Goal: Information Seeking & Learning: Check status

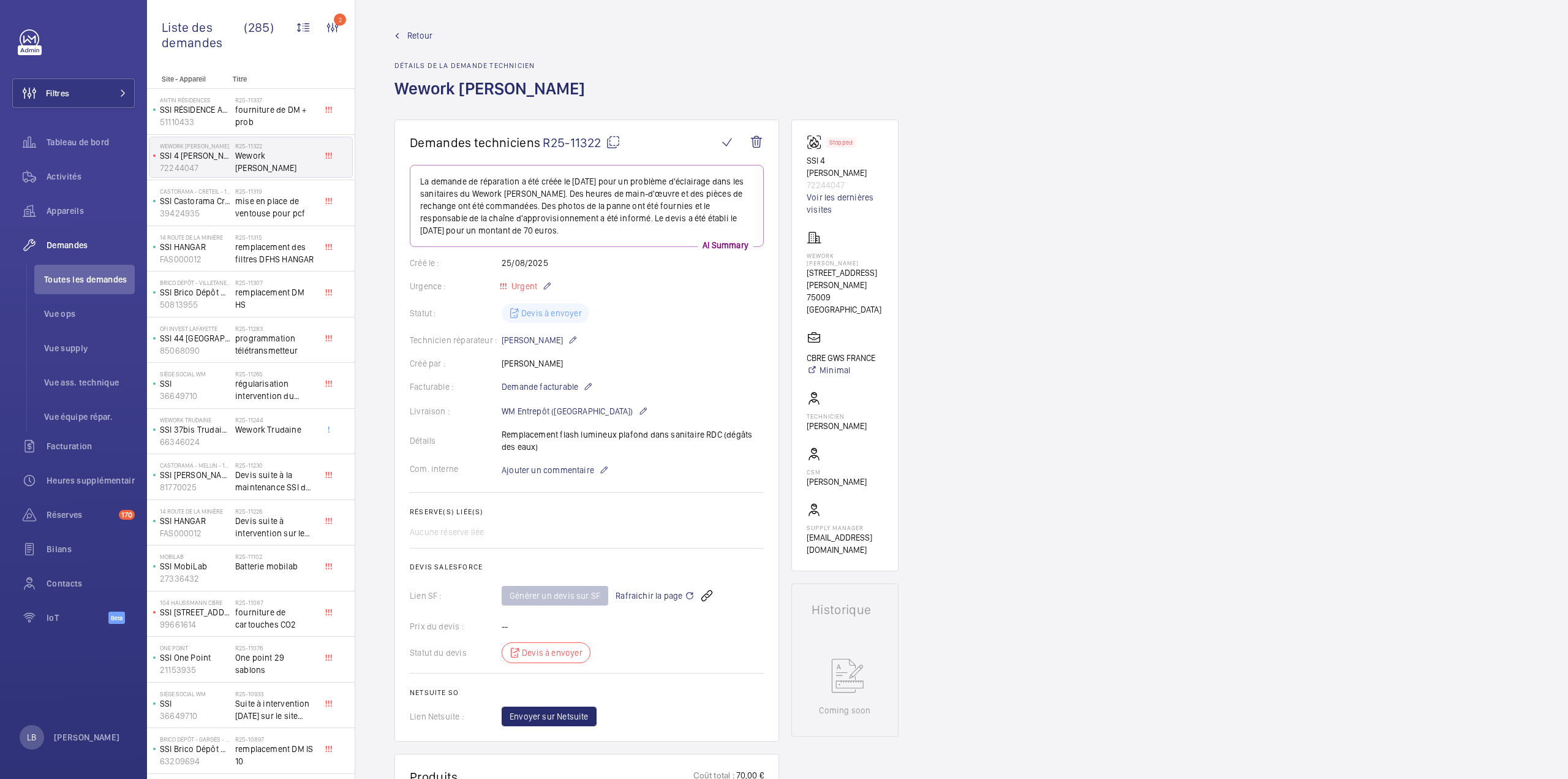
scroll to position [490, 0]
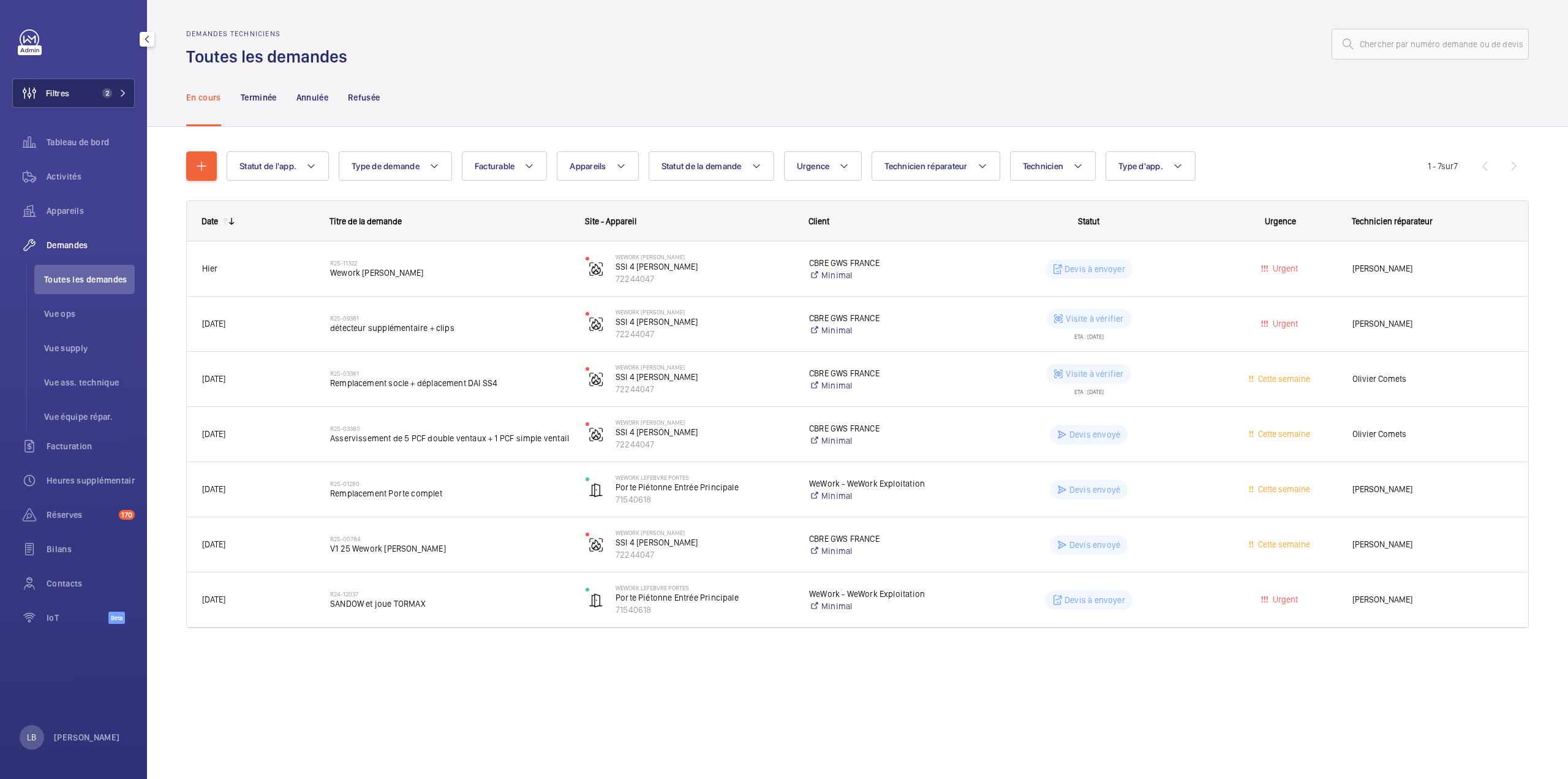
click at [81, 101] on button "Filtres 2" at bounding box center [73, 92] width 122 height 29
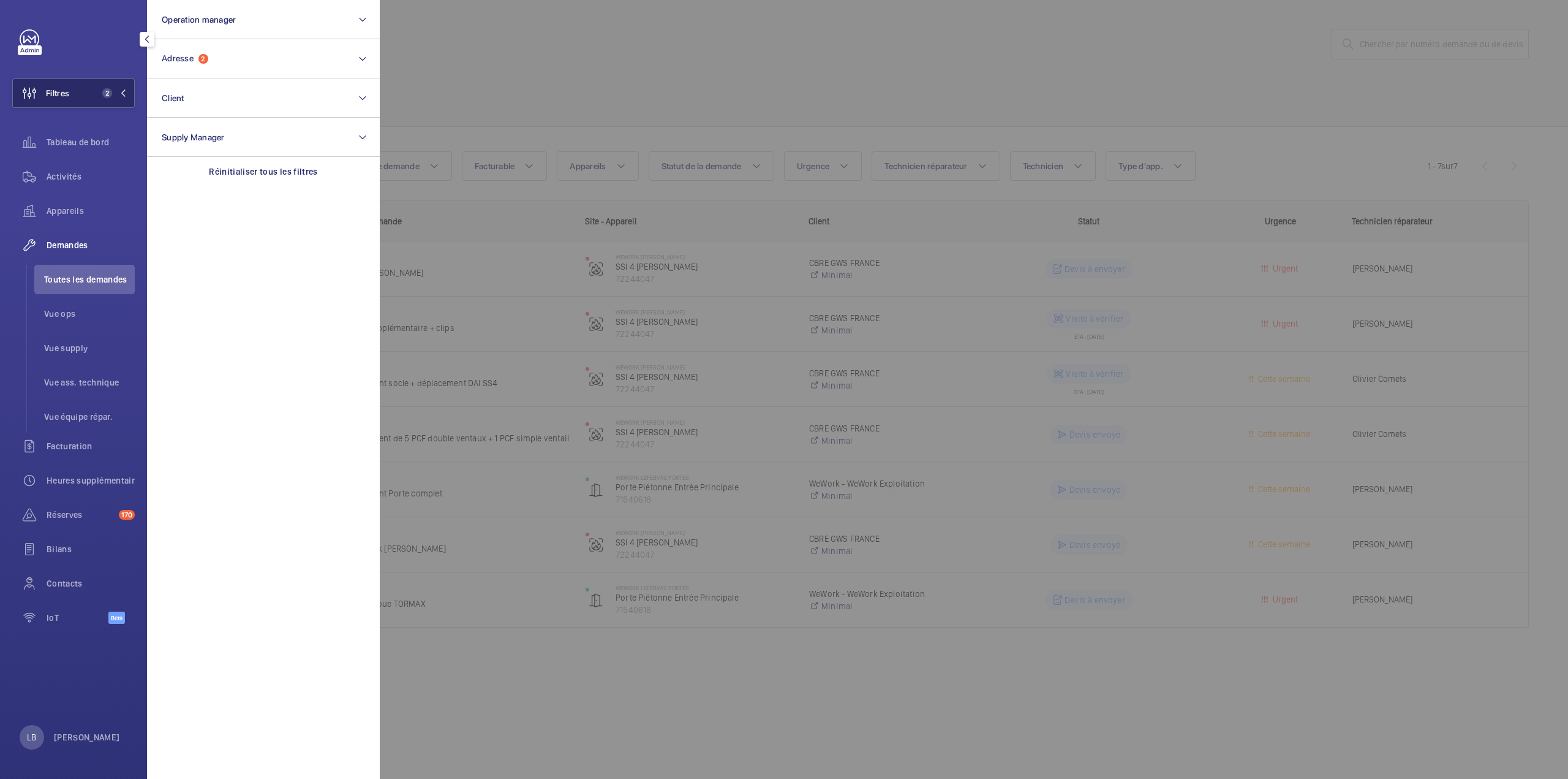
click at [90, 89] on button "Filtres 2" at bounding box center [73, 92] width 122 height 29
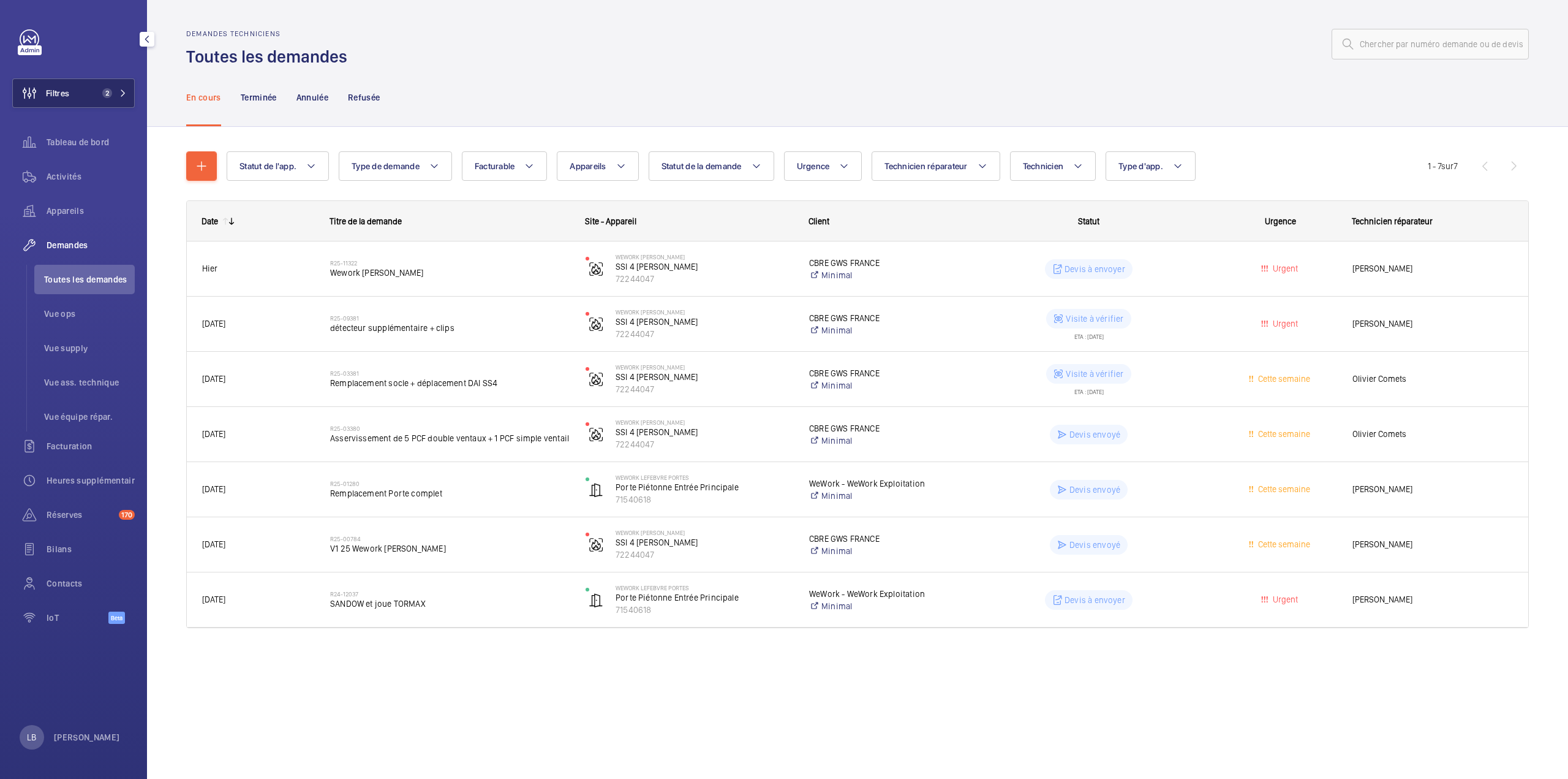
click at [100, 92] on span "2" at bounding box center [105, 93] width 15 height 10
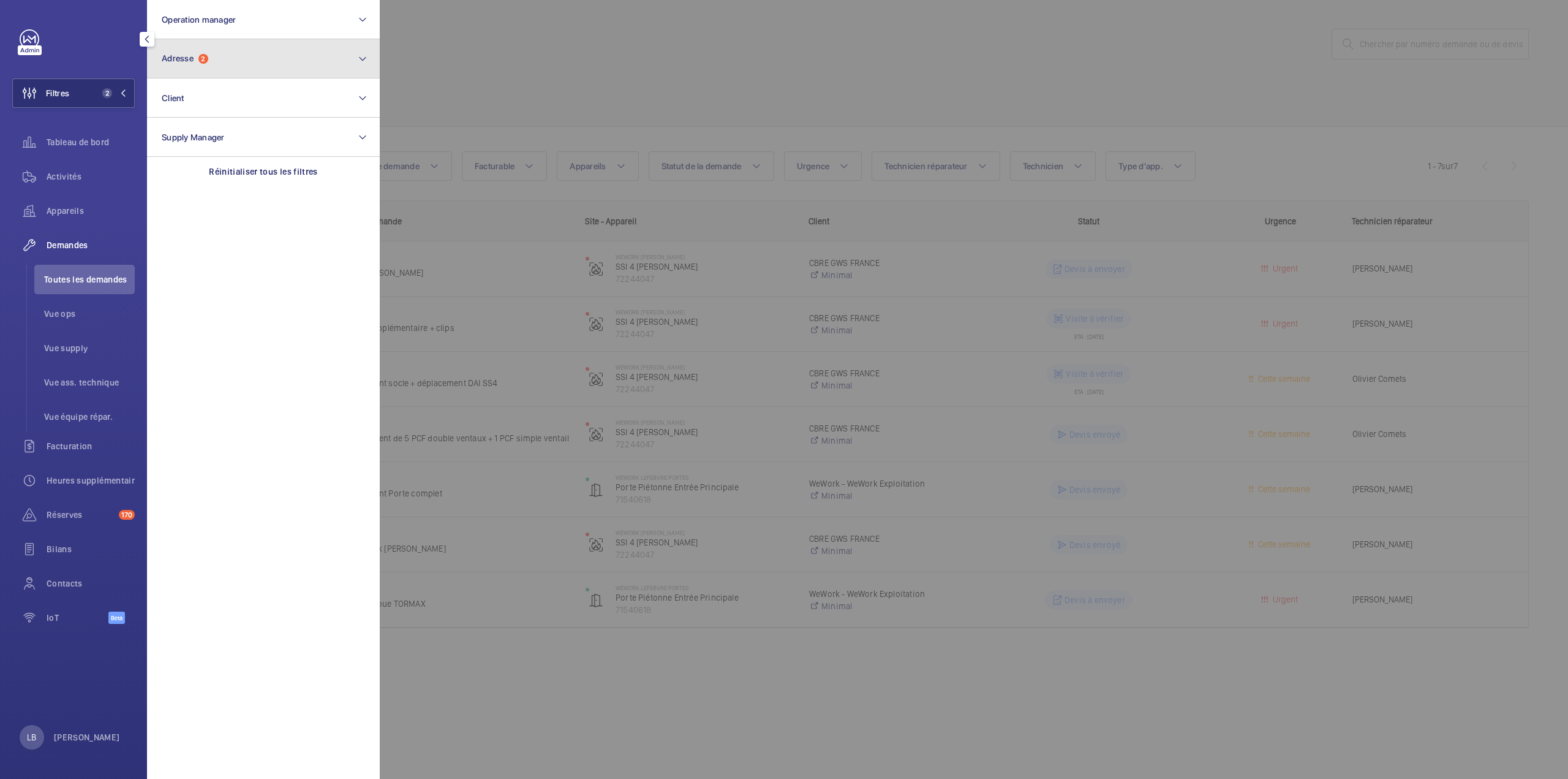
click at [239, 54] on button "Adresse 2" at bounding box center [263, 59] width 233 height 39
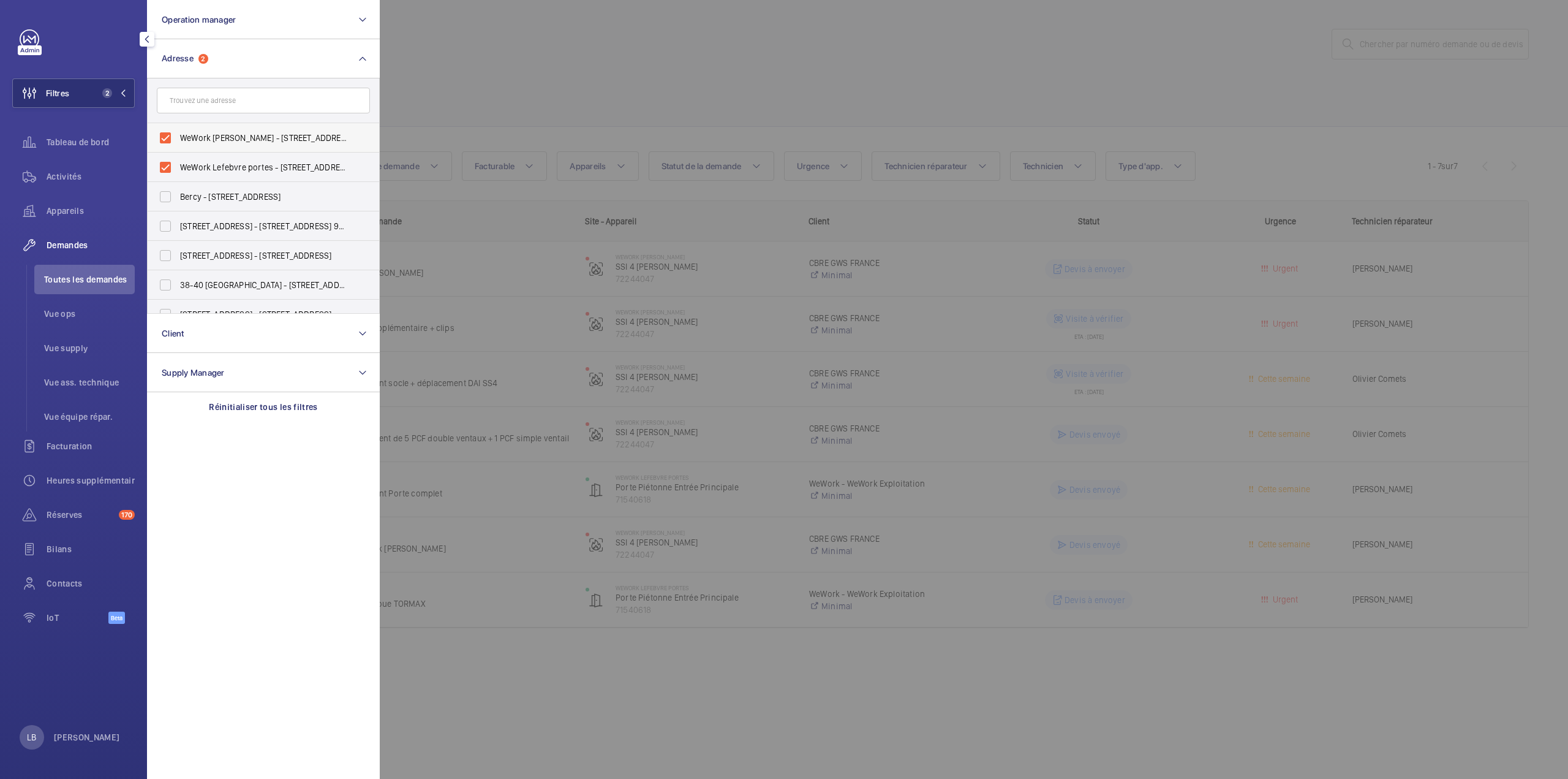
click at [166, 137] on label "WeWork Lefebvre - 4 Rue Jules Lefebvre, PARIS 75009" at bounding box center [254, 137] width 213 height 29
click at [166, 137] on input "WeWork Lefebvre - 4 Rue Jules Lefebvre, PARIS 75009" at bounding box center [166, 138] width 24 height 24
checkbox input "false"
click at [166, 162] on label "WeWork Lefebvre portes - 4 Rue Jules Lefebvre, PARIS 75009" at bounding box center [254, 167] width 213 height 29
click at [166, 162] on input "WeWork Lefebvre portes - 4 Rue Jules Lefebvre, PARIS 75009" at bounding box center [166, 167] width 24 height 24
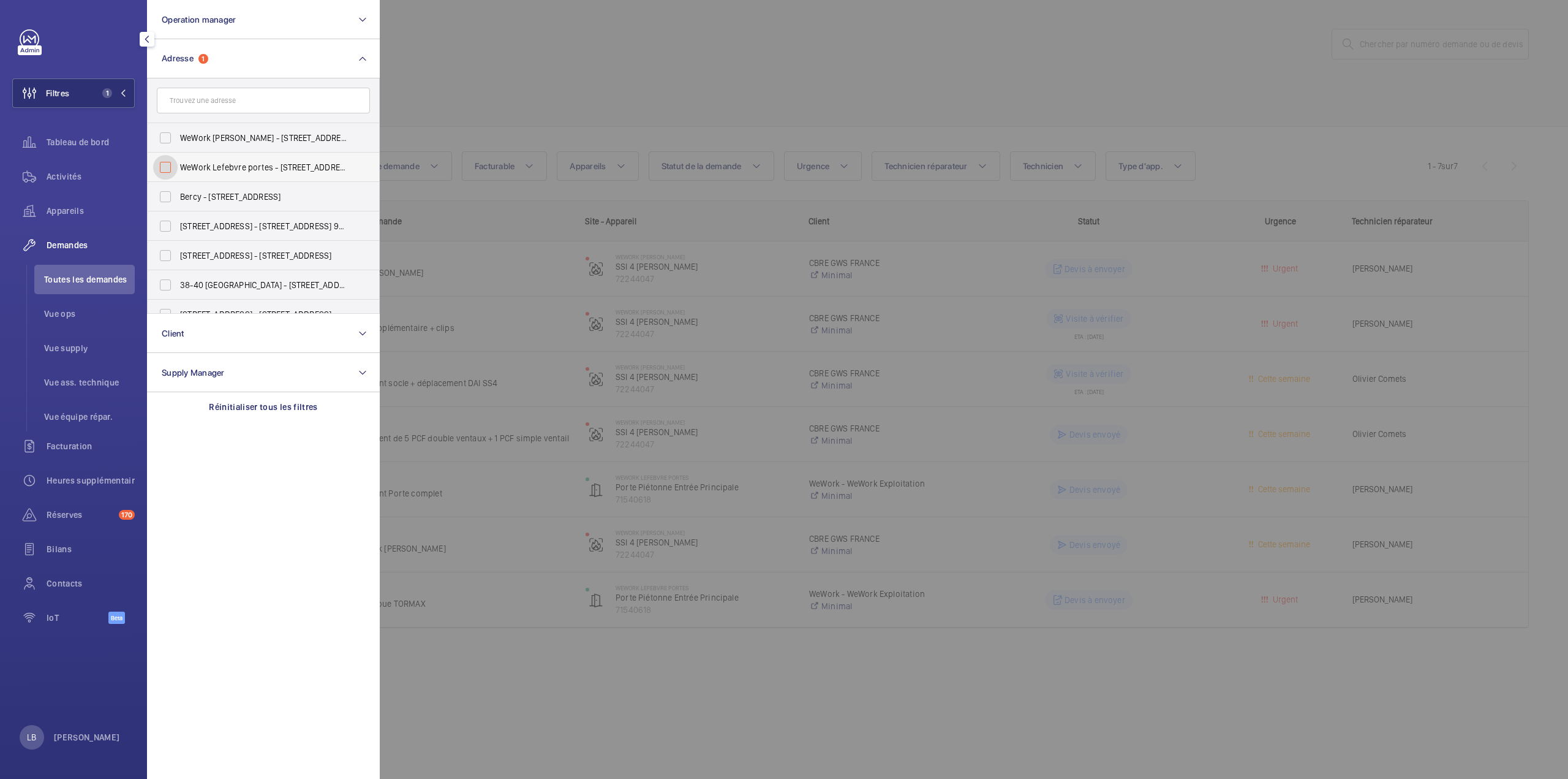
checkbox input "false"
click at [195, 101] on input "text" at bounding box center [263, 101] width 213 height 26
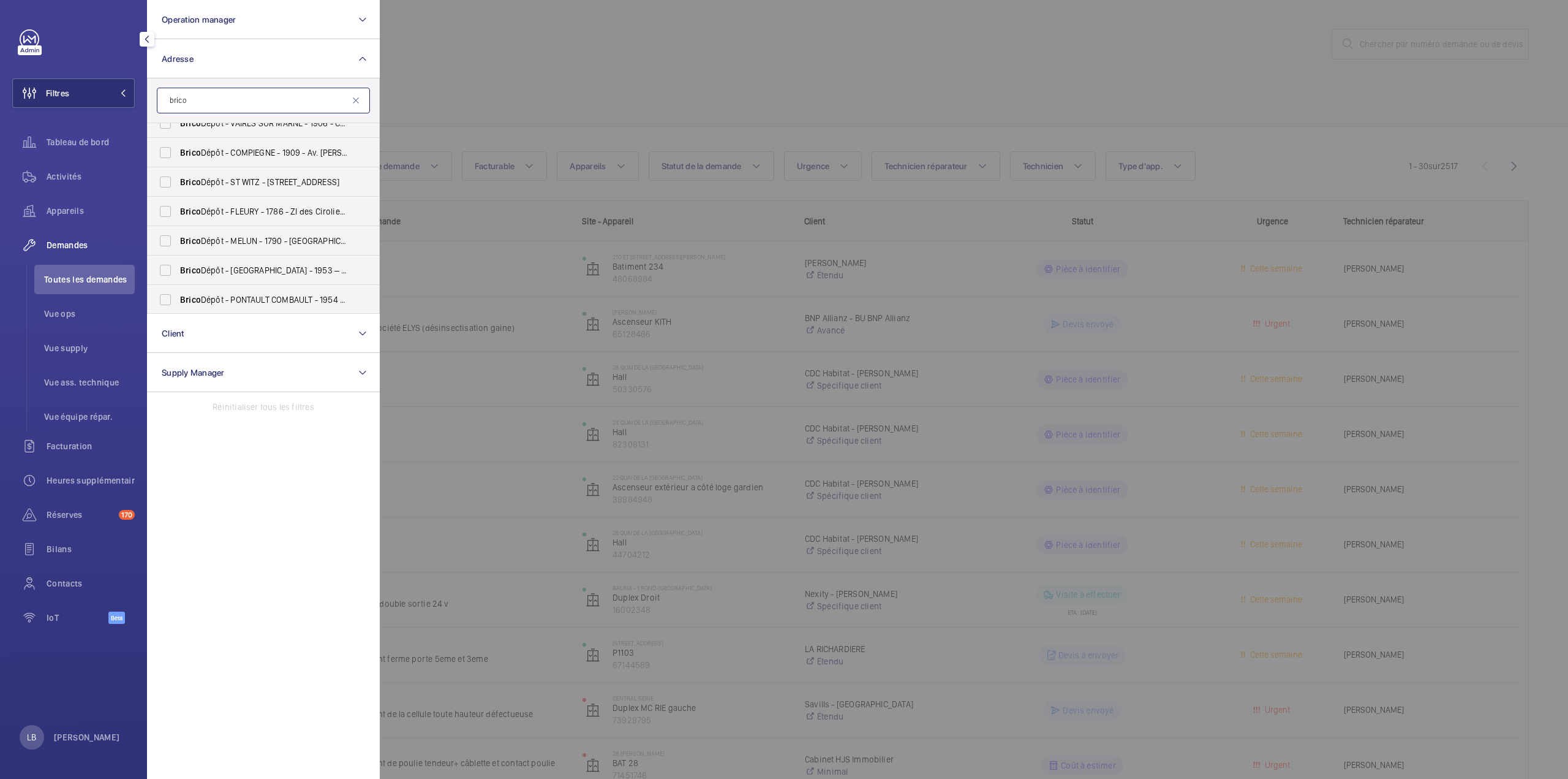
scroll to position [134, 0]
type input "brico"
click at [168, 182] on label "Brico Dépôt - ST WITZ - 1776 - 13 Rue de la Ferme Saint-Ladre, SAINT-WITZ 95470" at bounding box center [254, 181] width 213 height 29
click at [168, 182] on input "Brico Dépôt - ST WITZ - 1776 - 13 Rue de la Ferme Saint-Ladre, SAINT-WITZ 95470" at bounding box center [166, 181] width 24 height 24
checkbox input "true"
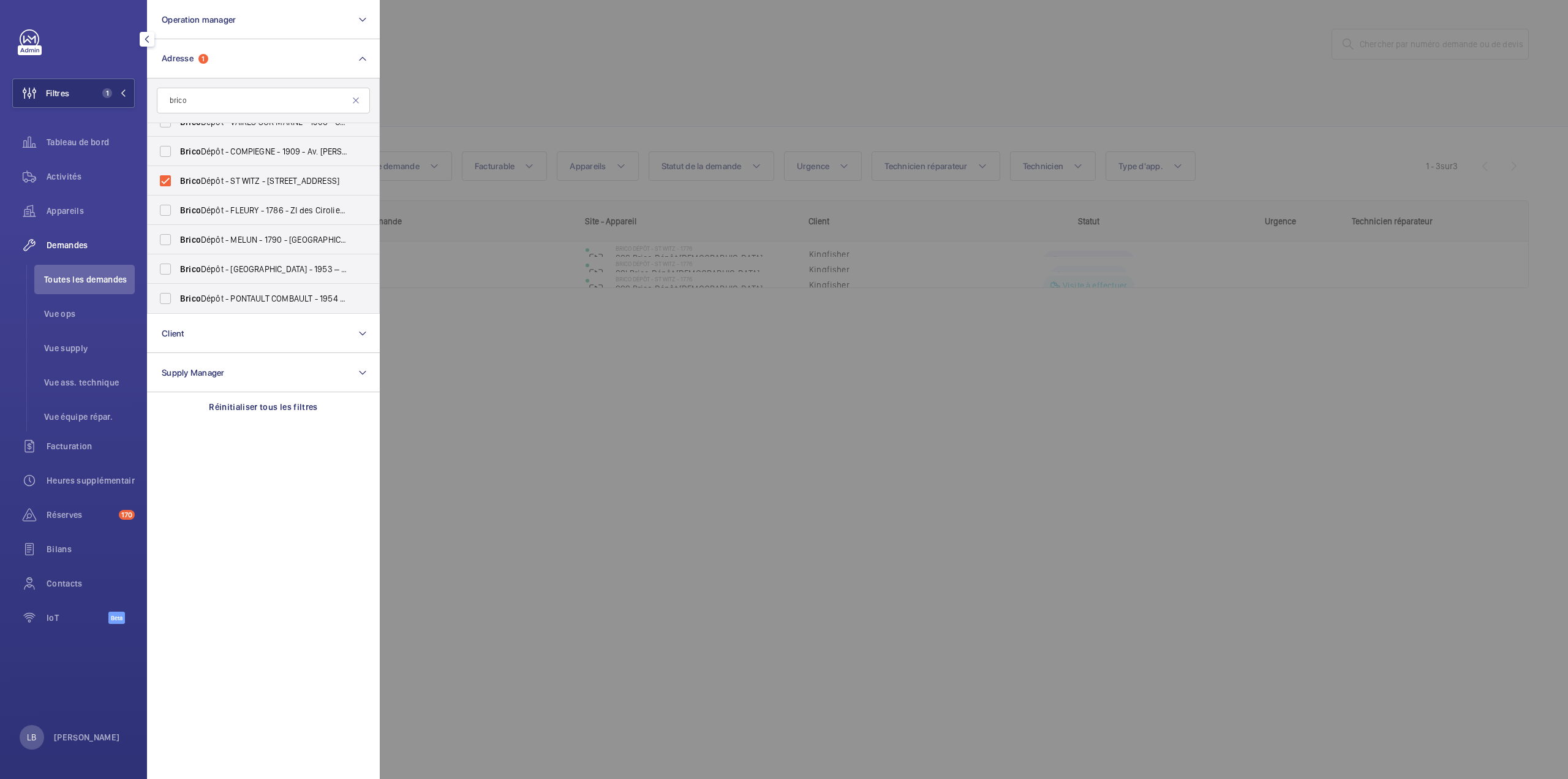
click at [528, 56] on div at bounding box center [1163, 389] width 1568 height 779
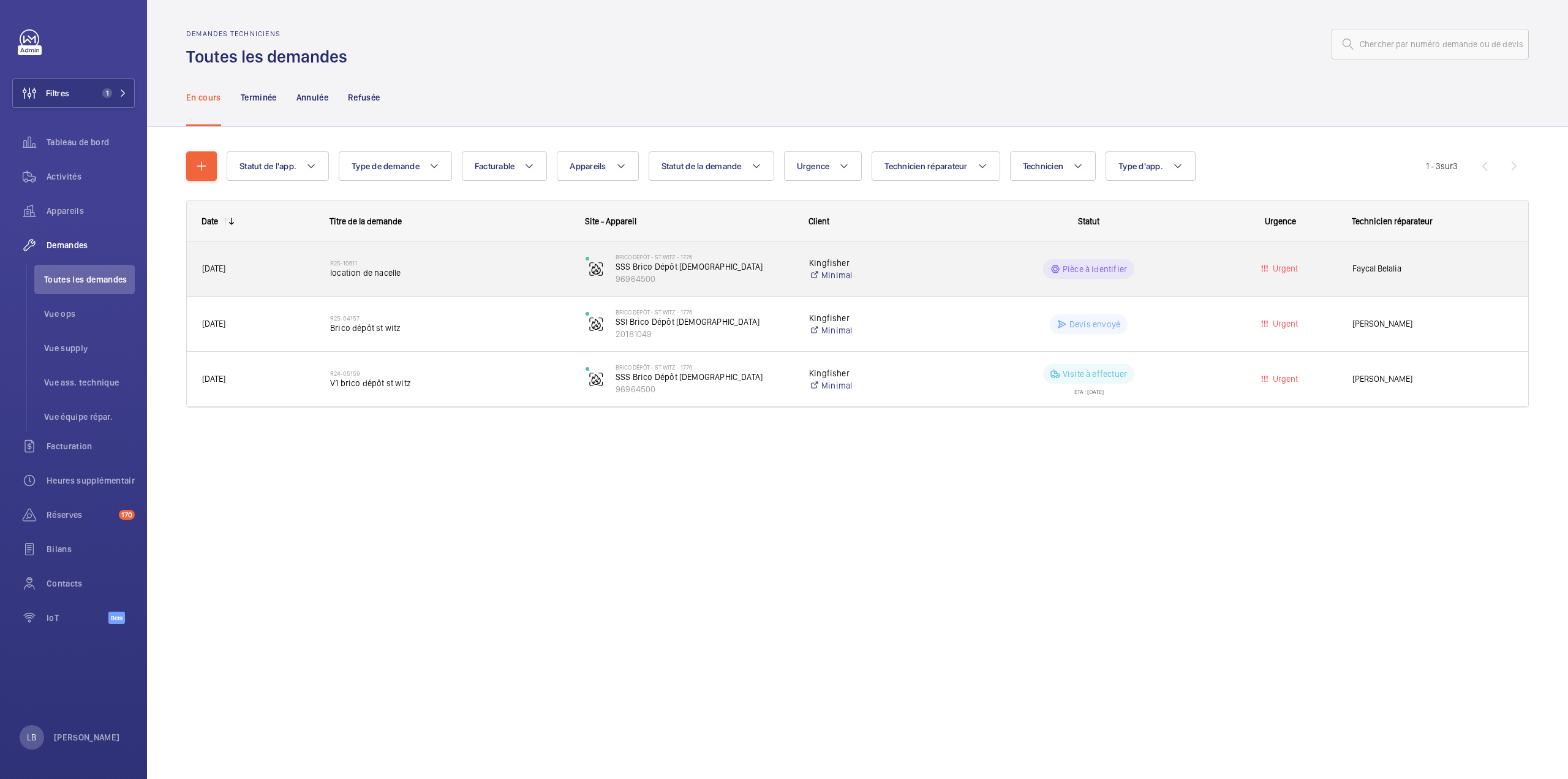
click at [1170, 279] on div "Pièce à identifier" at bounding box center [1081, 269] width 254 height 44
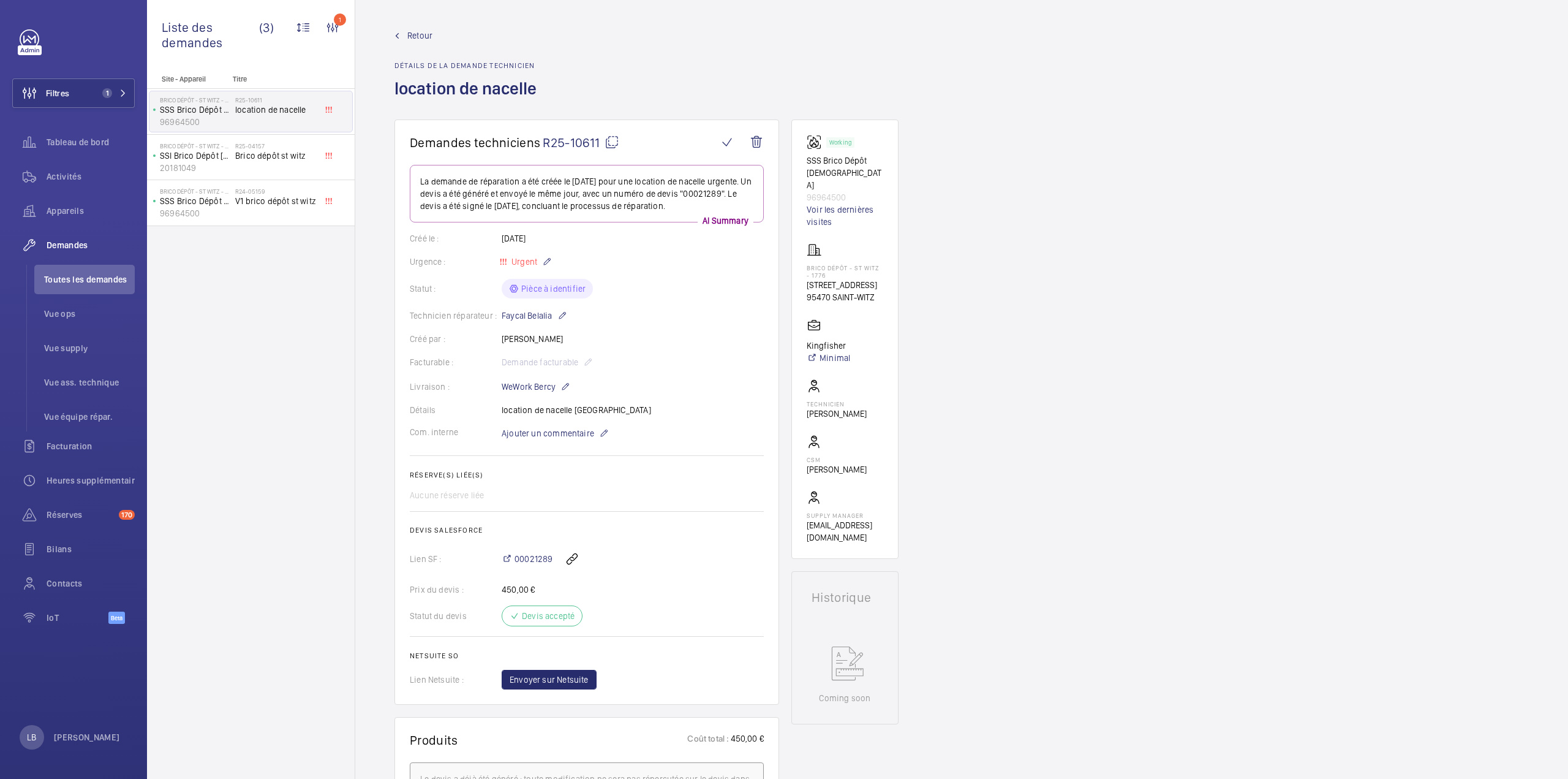
click at [424, 34] on span "Retour" at bounding box center [419, 35] width 25 height 12
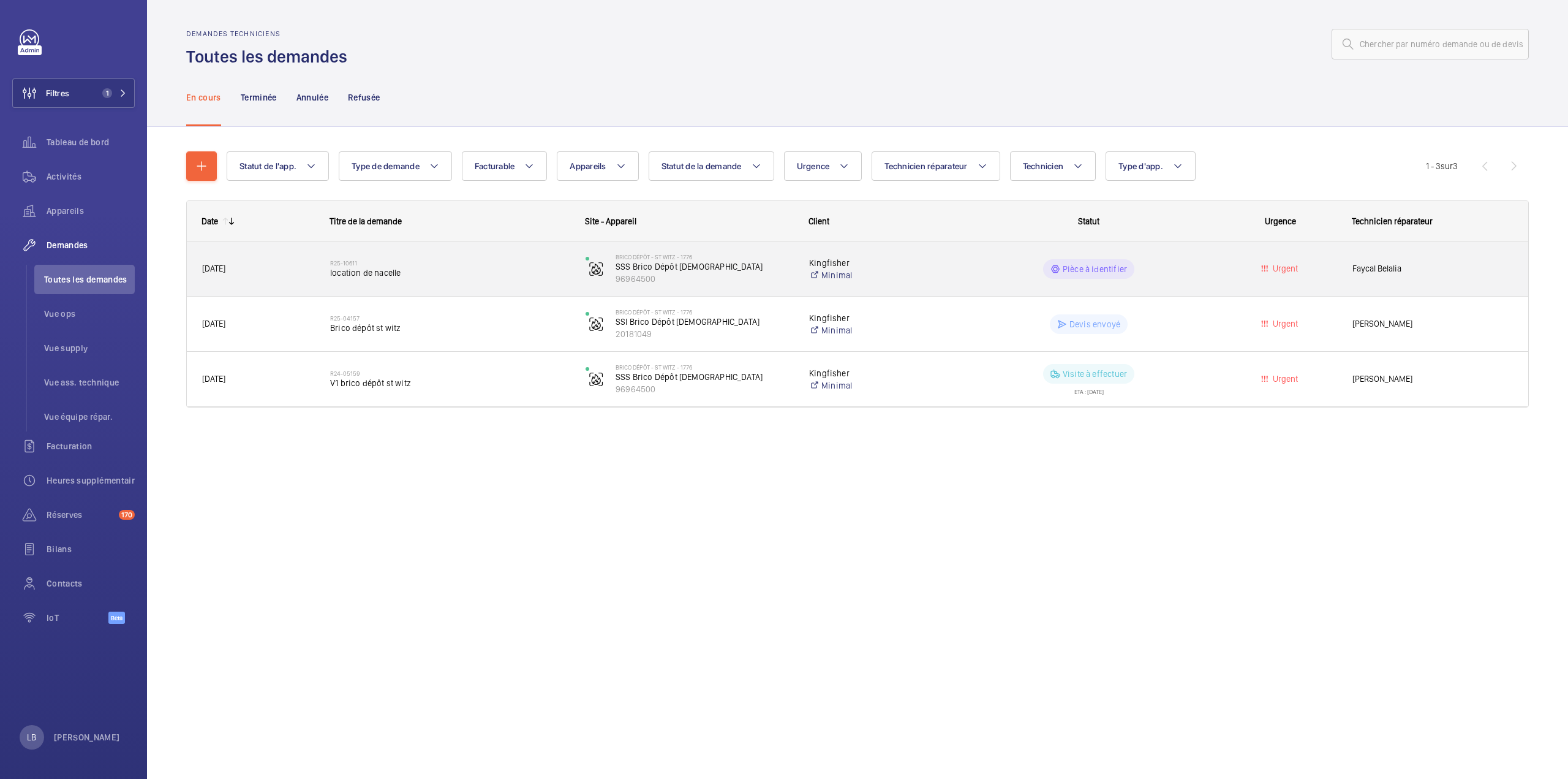
click at [1195, 263] on wm-front-pills-cell "Pièce à identifier" at bounding box center [1088, 269] width 240 height 20
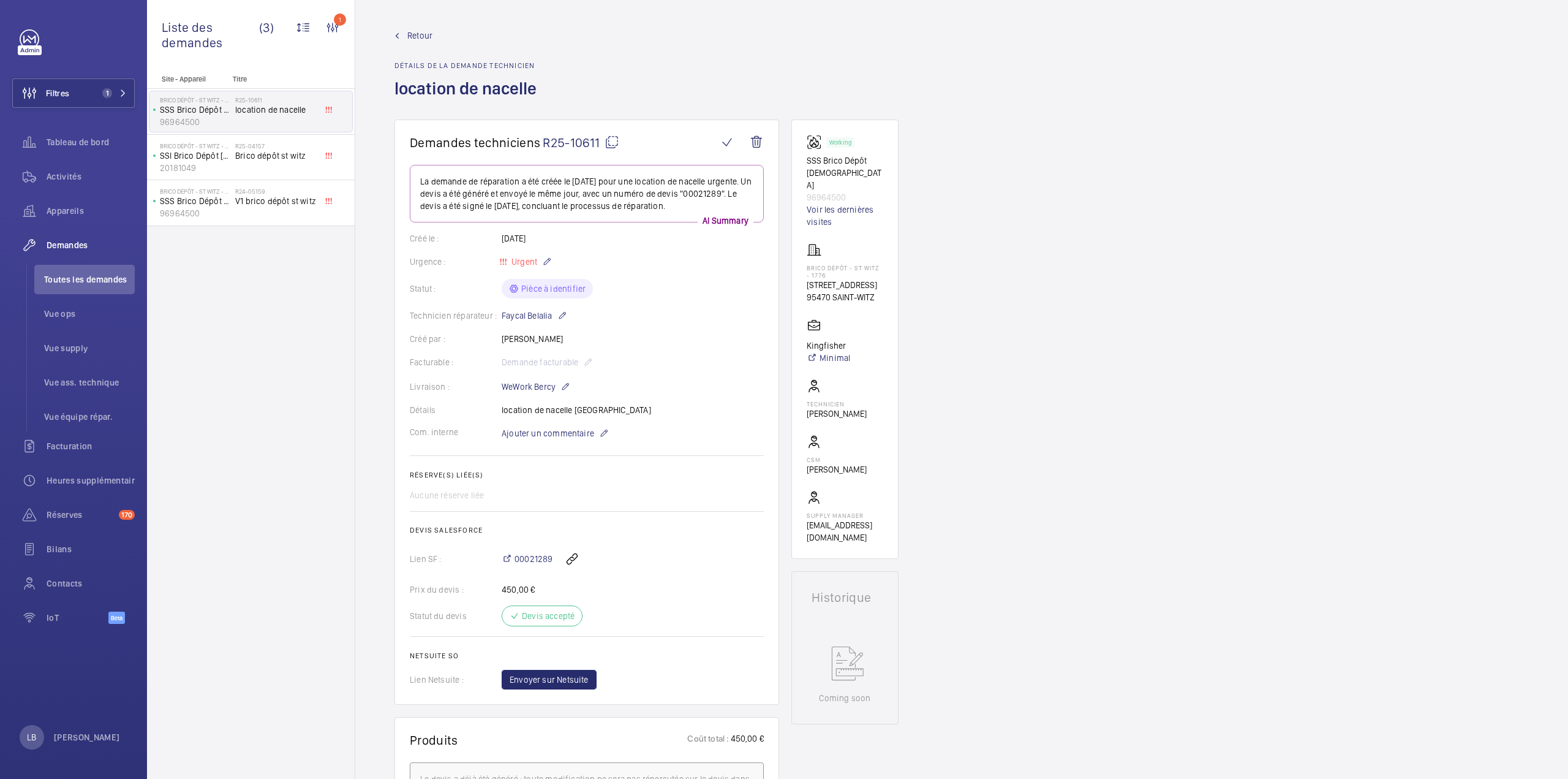
click at [406, 33] on link "Retour" at bounding box center [469, 35] width 149 height 12
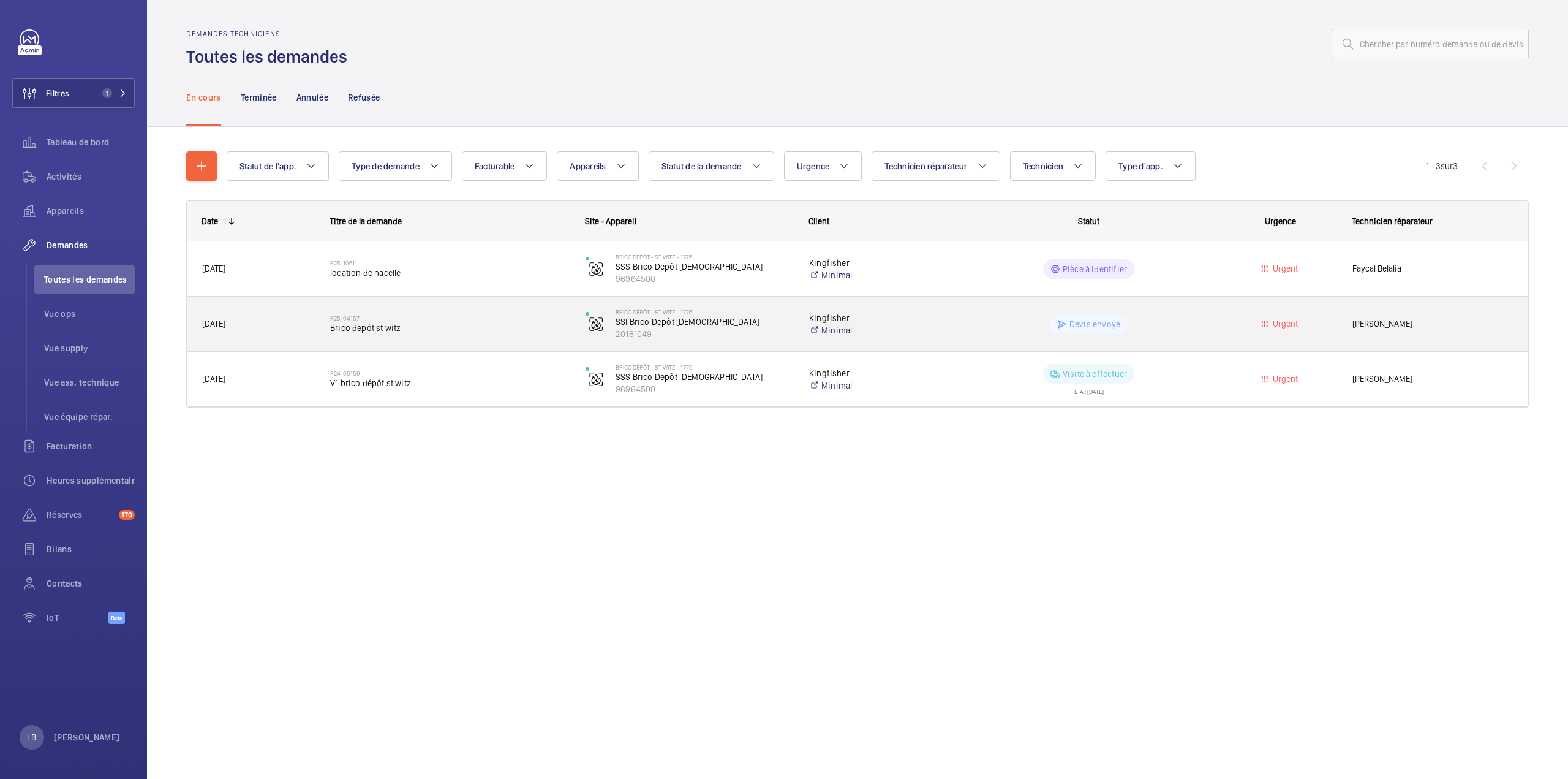
click at [1177, 322] on wm-front-pills-cell "Devis envoyé" at bounding box center [1088, 324] width 240 height 20
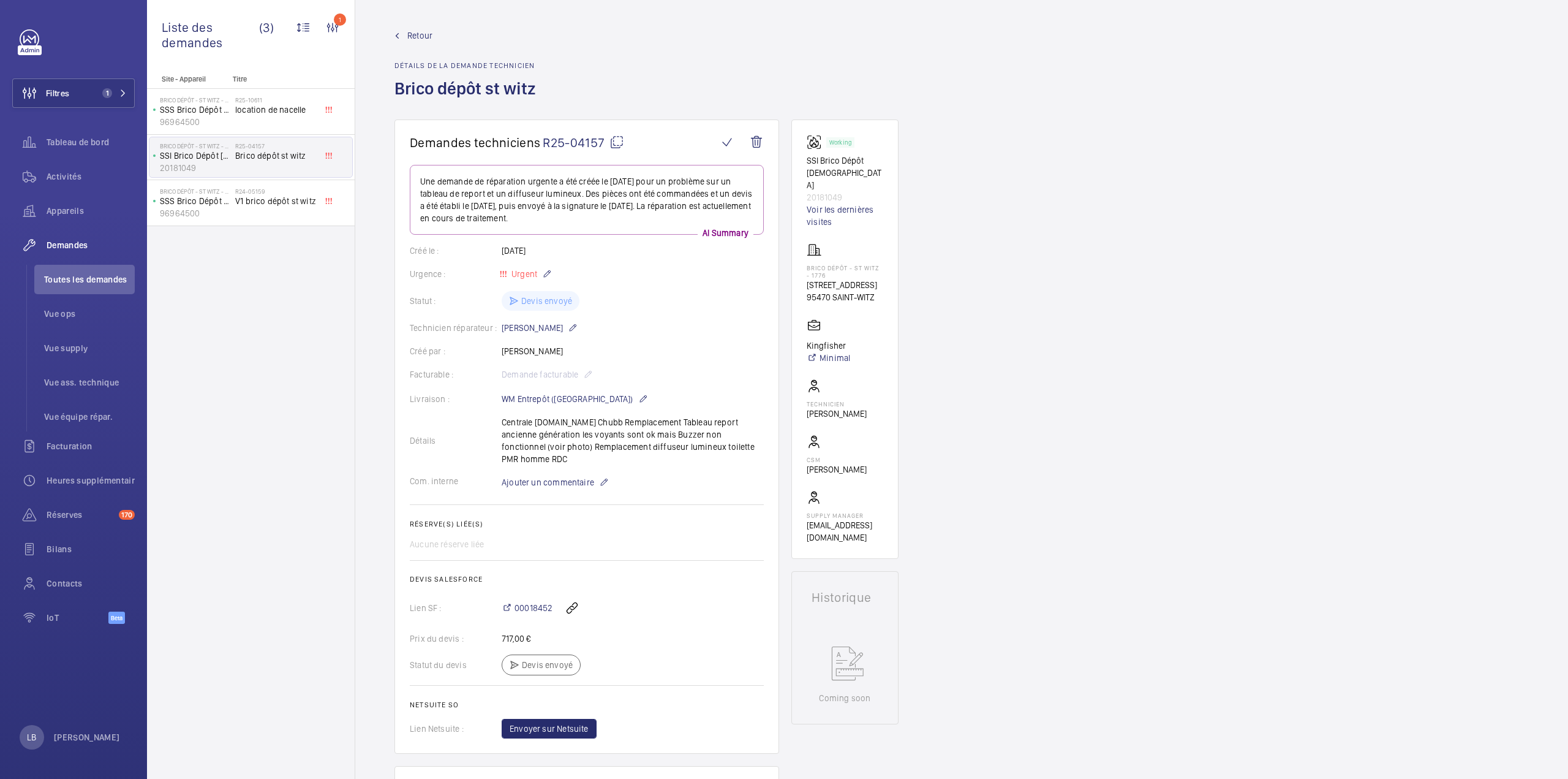
click at [409, 33] on span "Retour" at bounding box center [419, 35] width 25 height 12
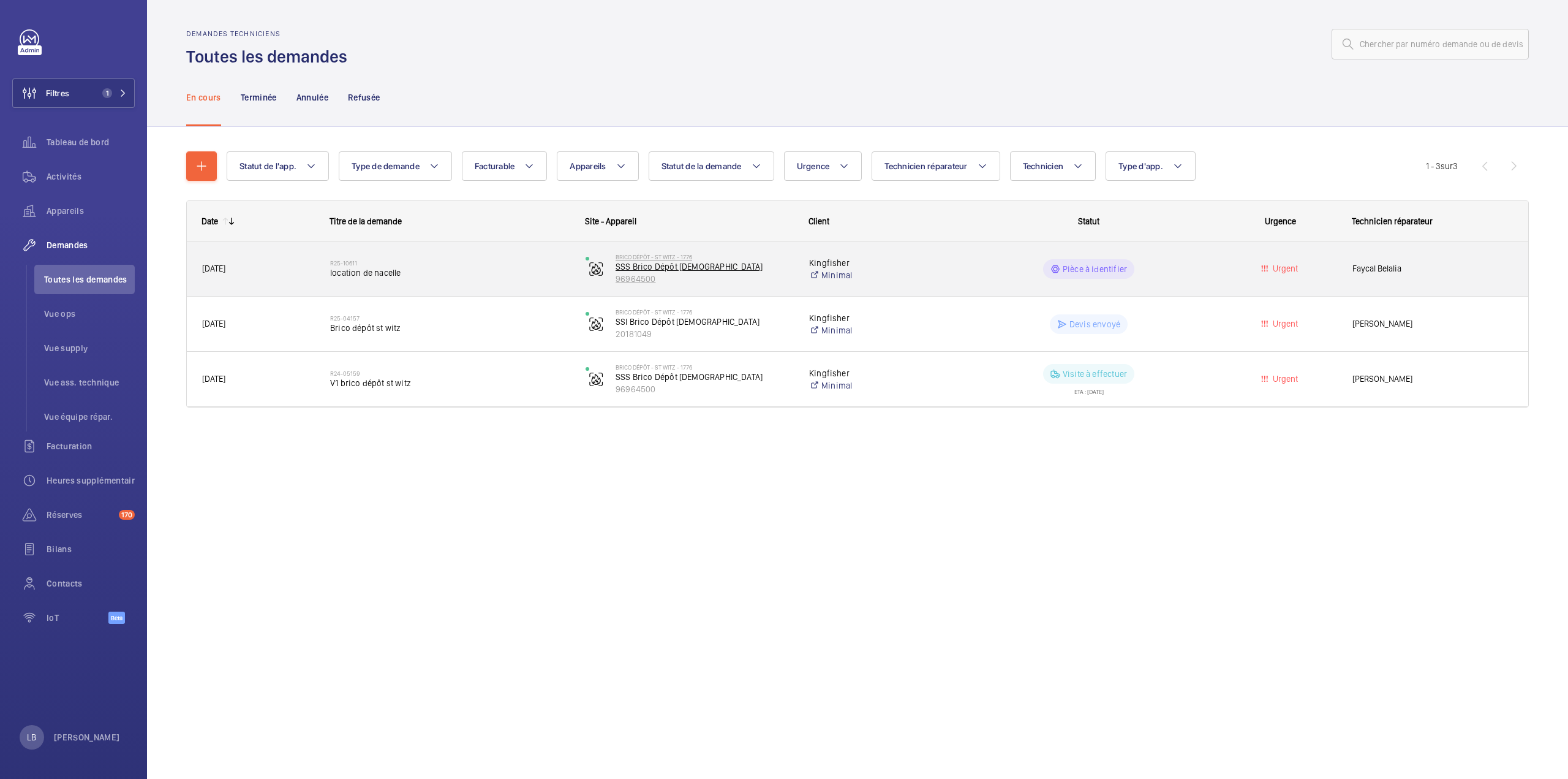
drag, startPoint x: 611, startPoint y: 251, endPoint x: 671, endPoint y: 269, distance: 62.6
click at [671, 269] on div "Brico Dépôt - ST WITZ - 1776 SSS Brico Dépôt Saint-Witz 96964500" at bounding box center [682, 269] width 223 height 50
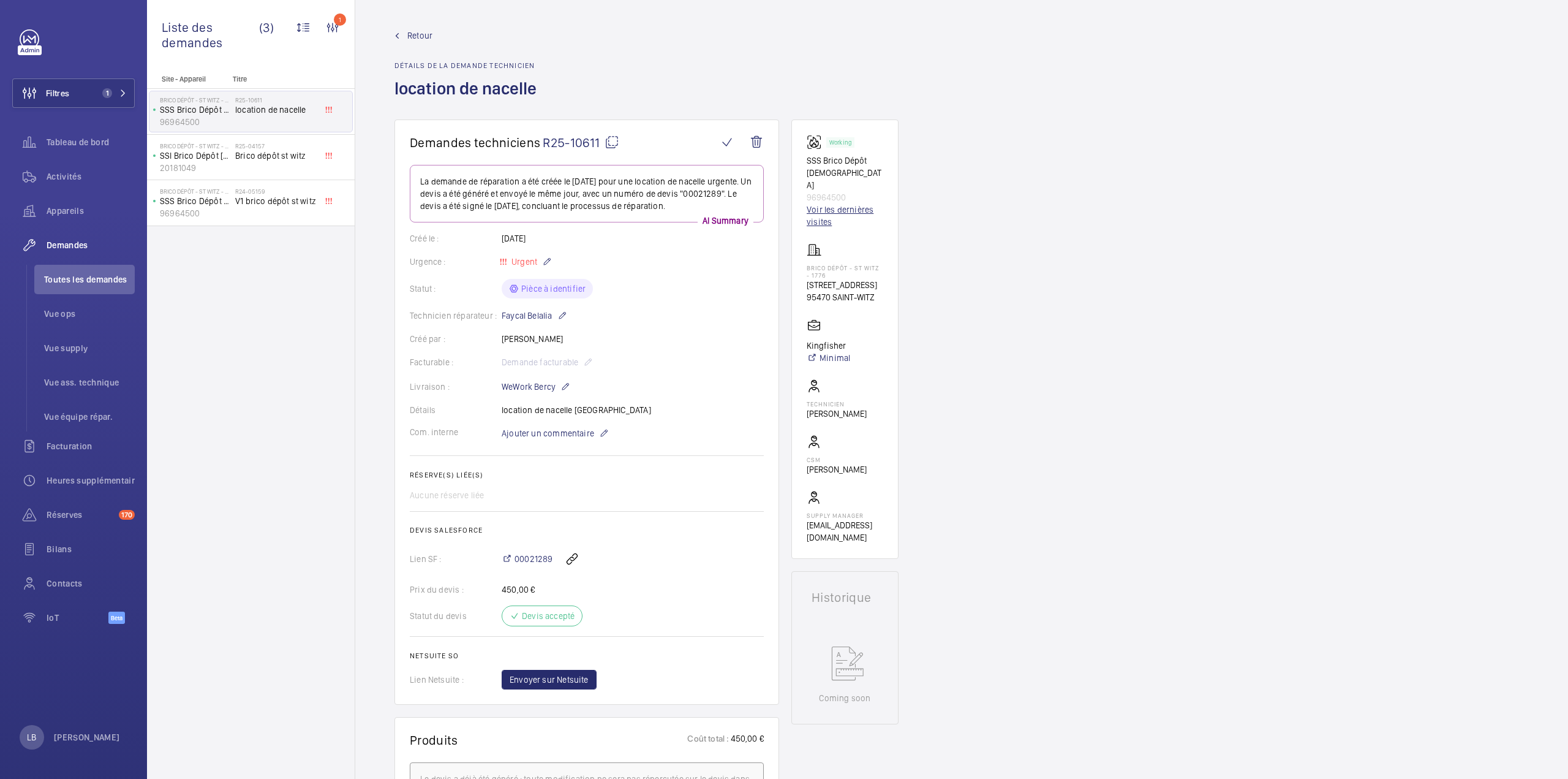
click at [845, 204] on link "Voir les dernières visites" at bounding box center [844, 216] width 77 height 24
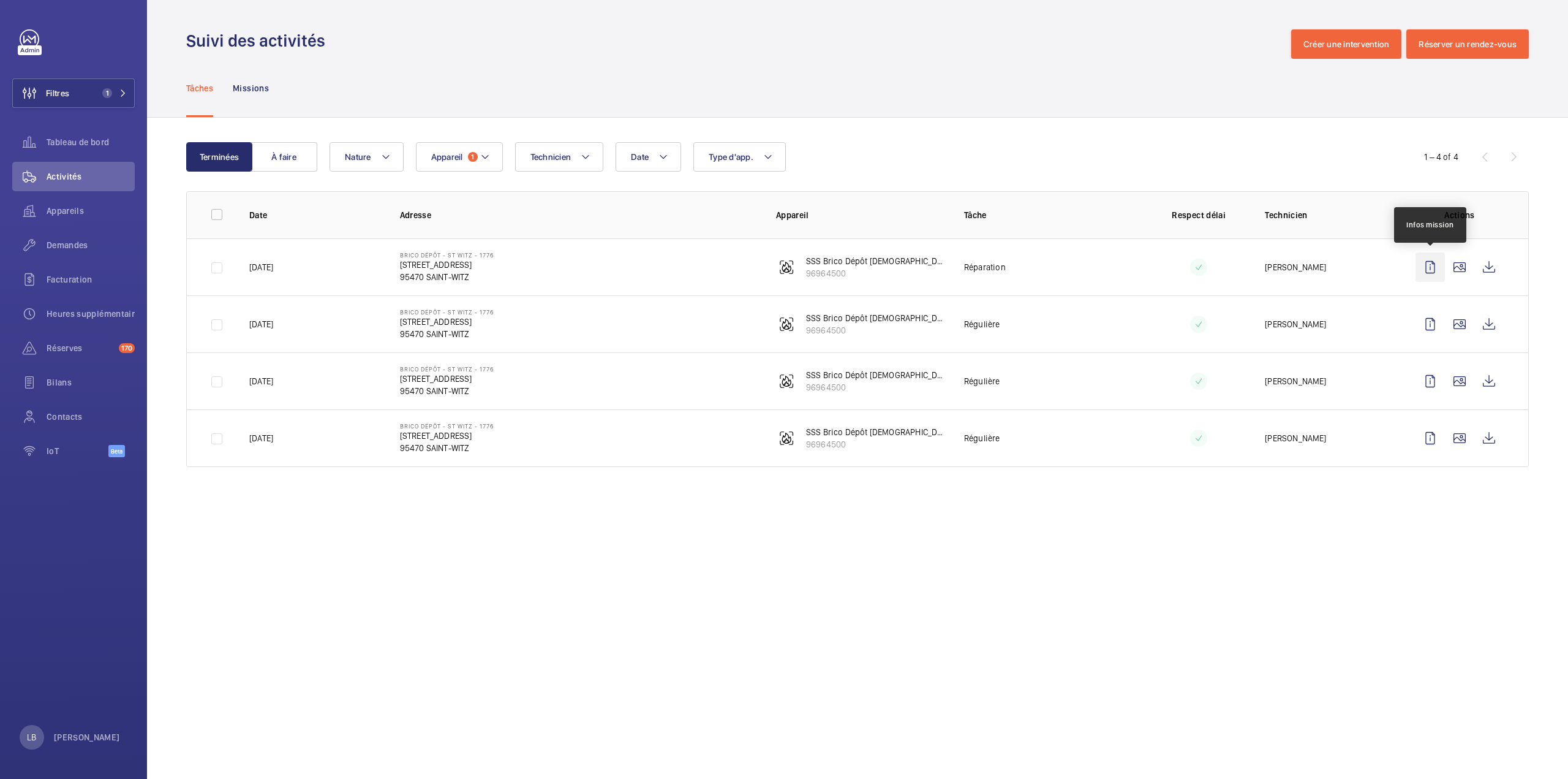
click at [1433, 269] on wm-front-icon-button at bounding box center [1430, 267] width 29 height 29
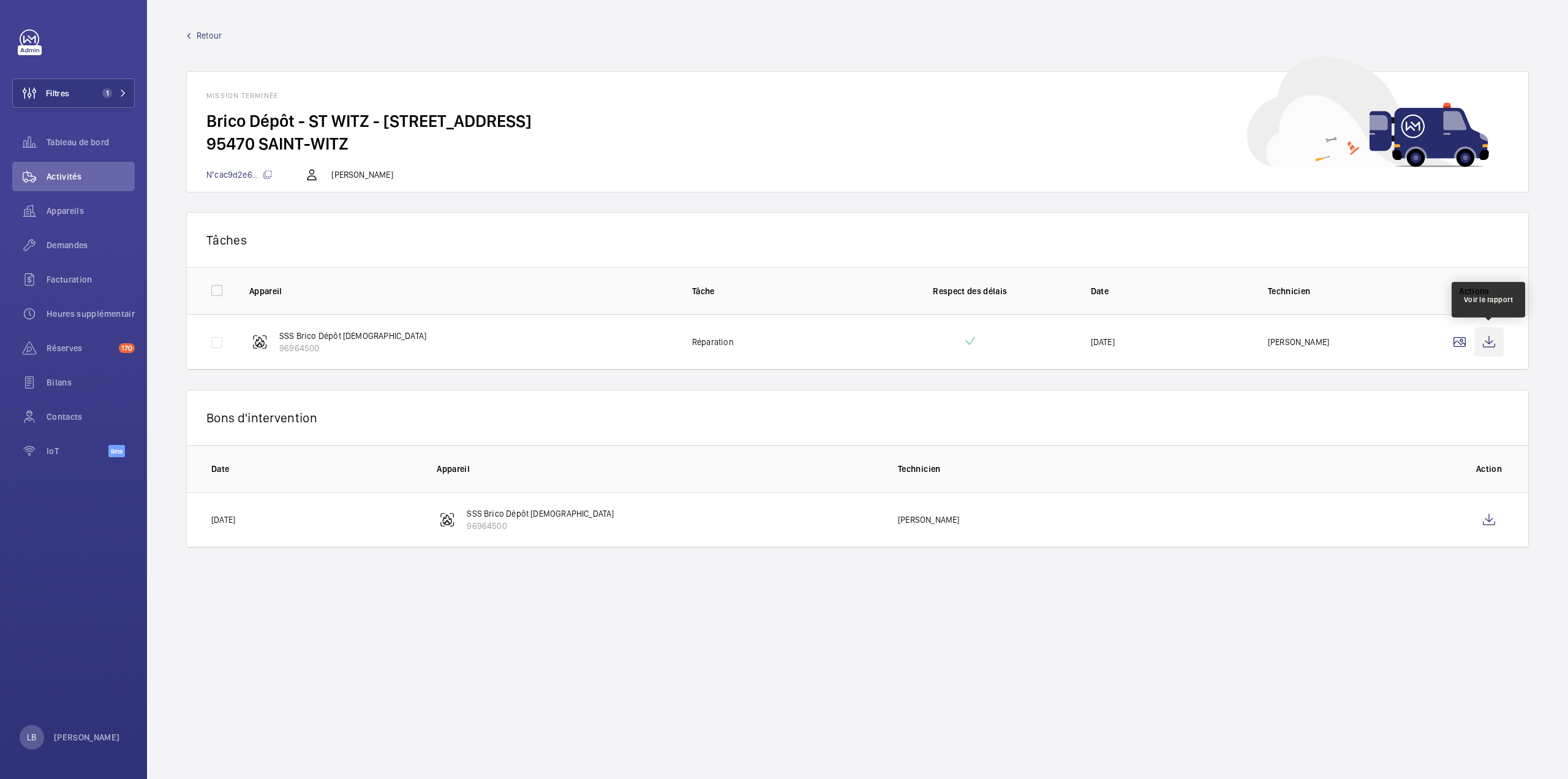
click at [1493, 349] on wm-front-icon-button at bounding box center [1489, 342] width 29 height 29
click at [73, 251] on div "Demandes" at bounding box center [73, 244] width 122 height 29
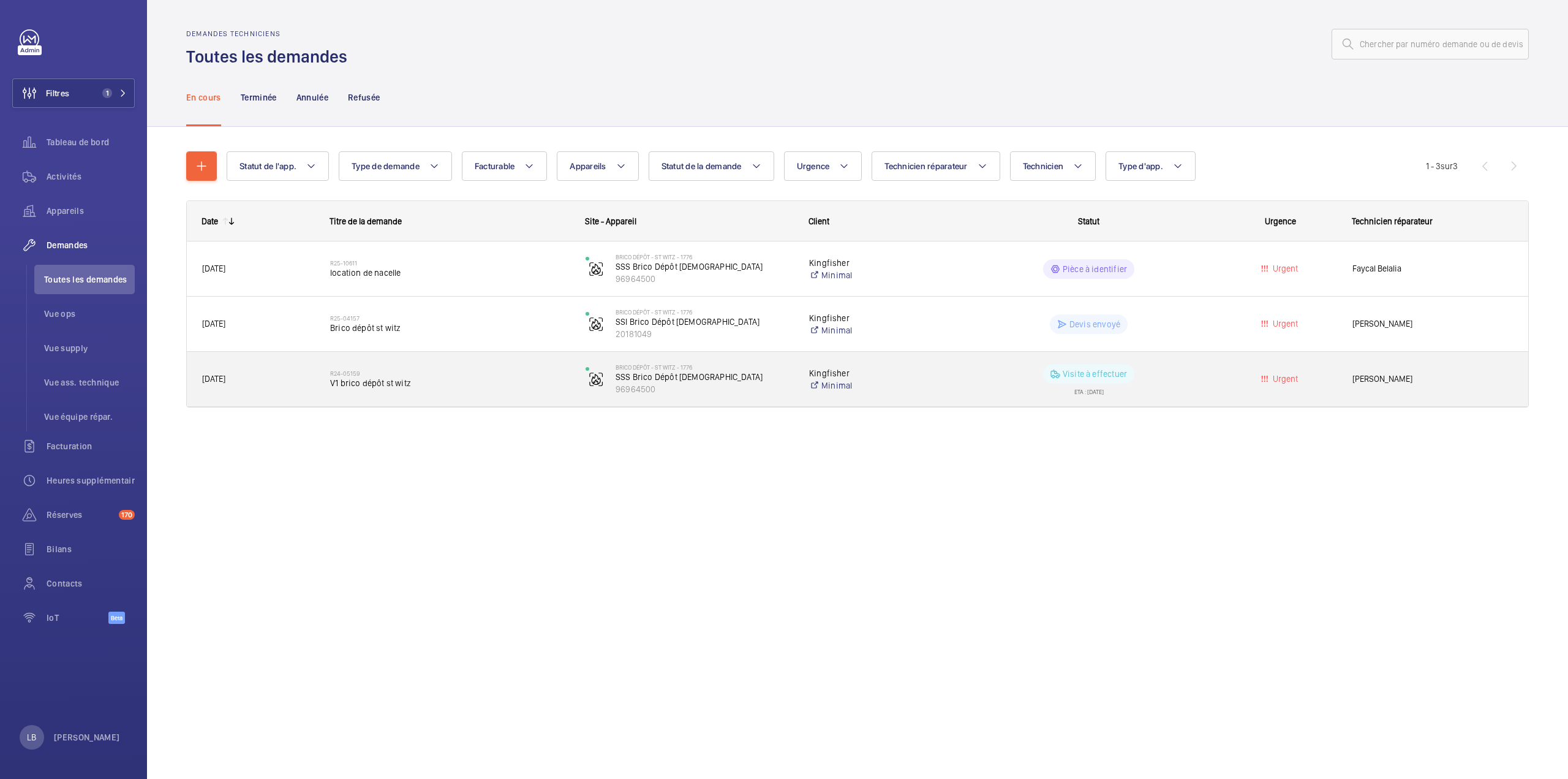
click at [1193, 369] on wm-front-pills-cell "Visite à effectuer ETA : 07/07/2025" at bounding box center [1088, 379] width 240 height 31
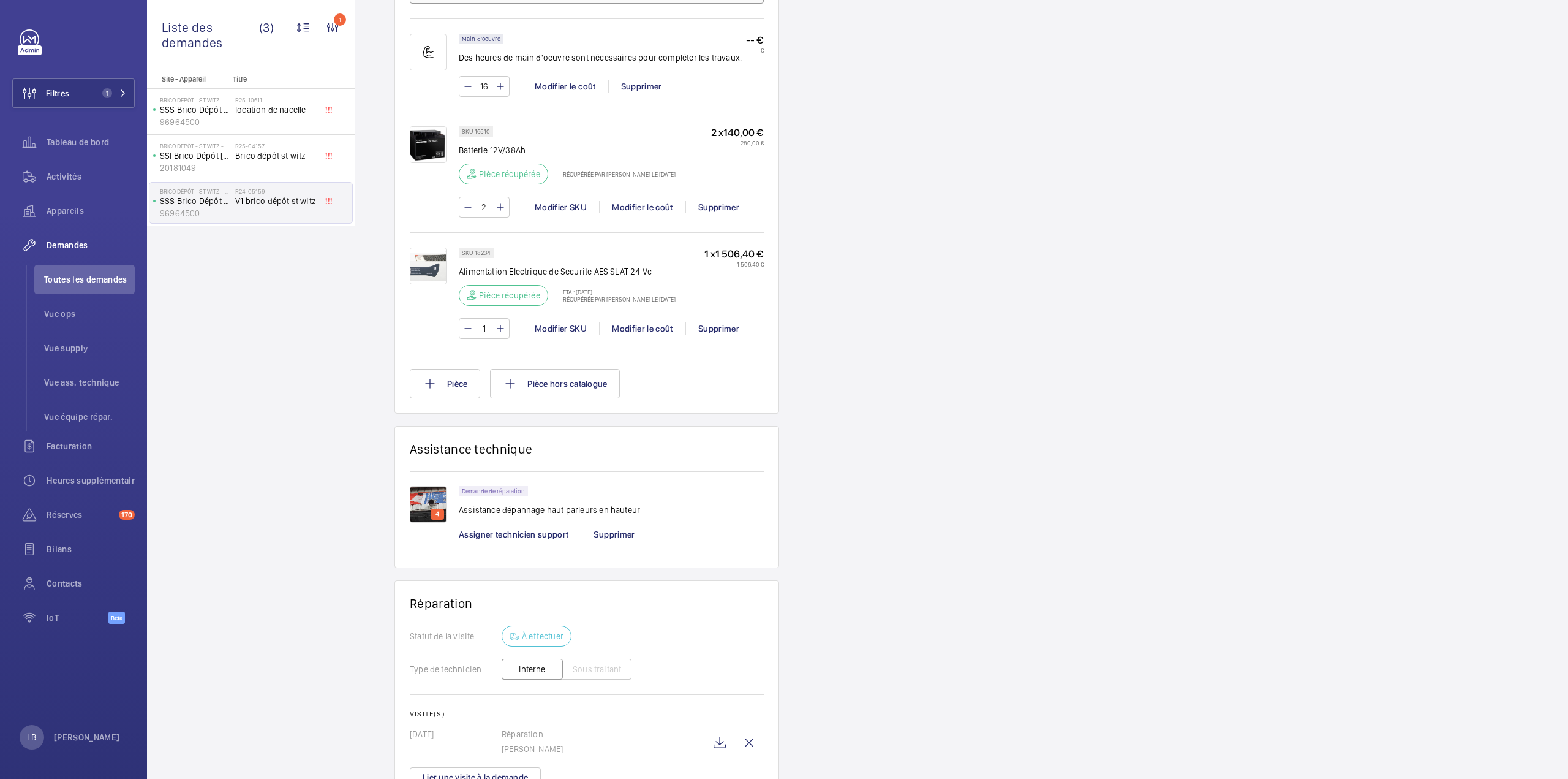
scroll to position [1009, 0]
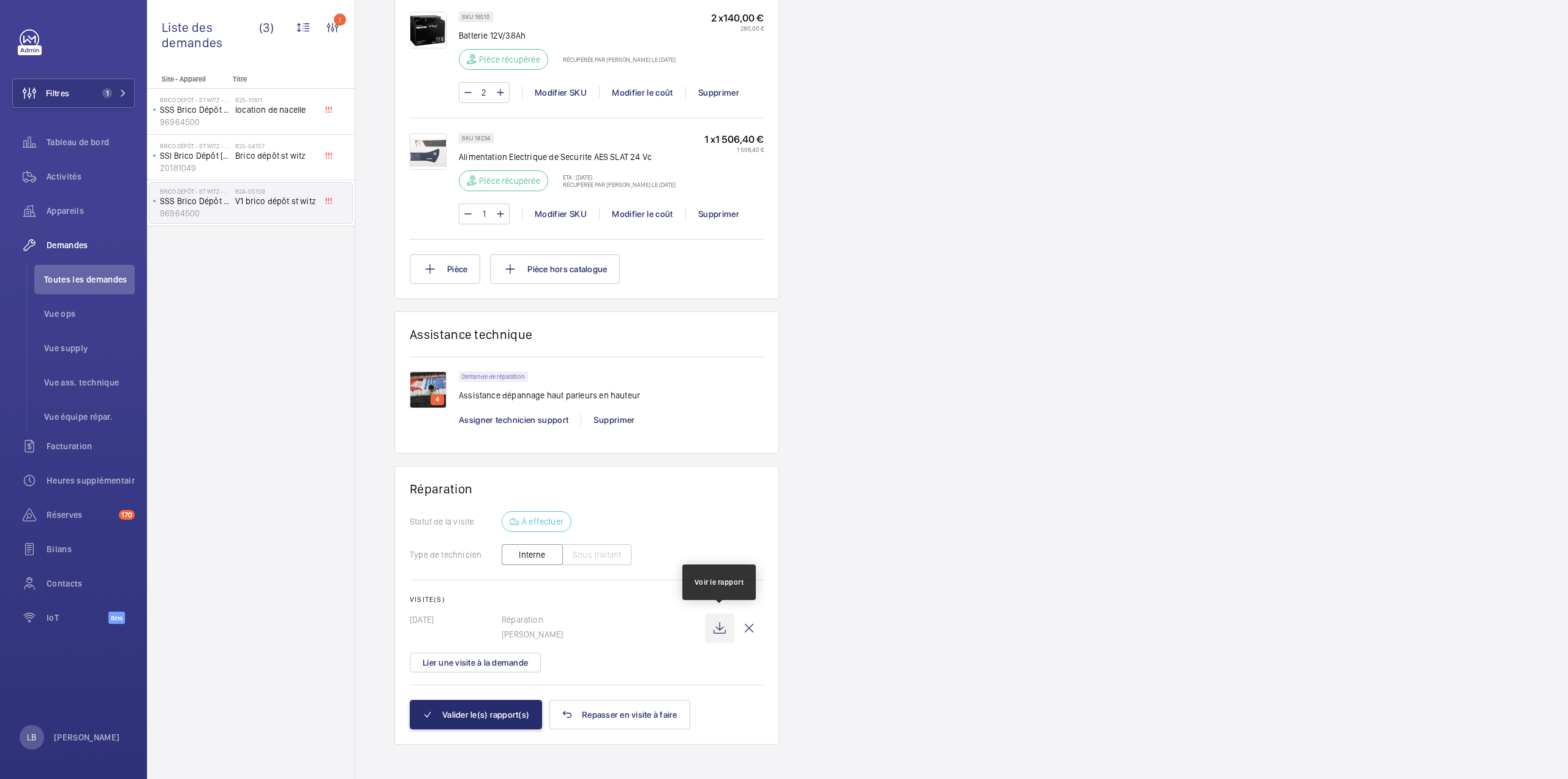
click at [715, 618] on wm-front-icon-button at bounding box center [720, 628] width 29 height 29
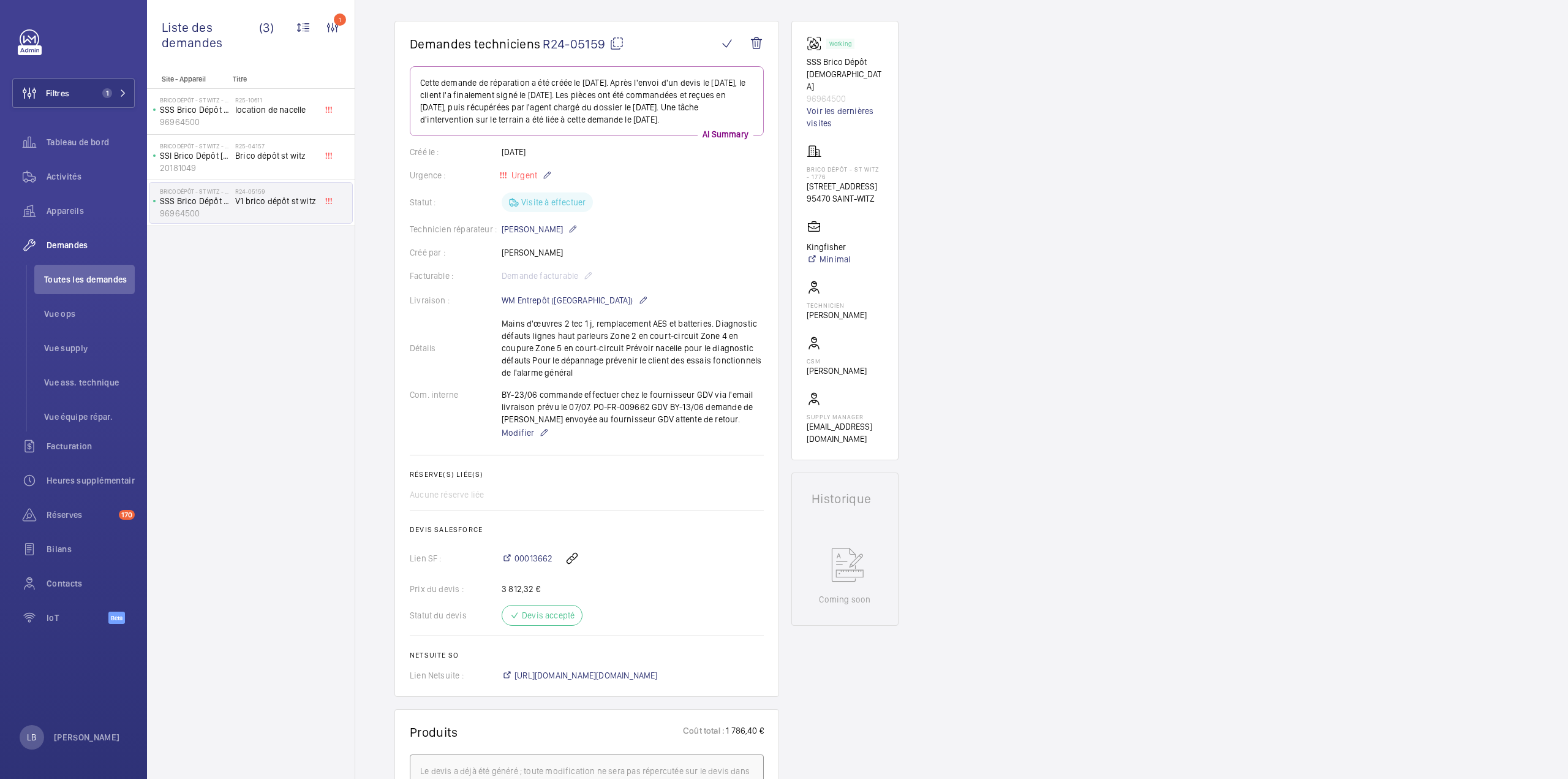
scroll to position [90, 0]
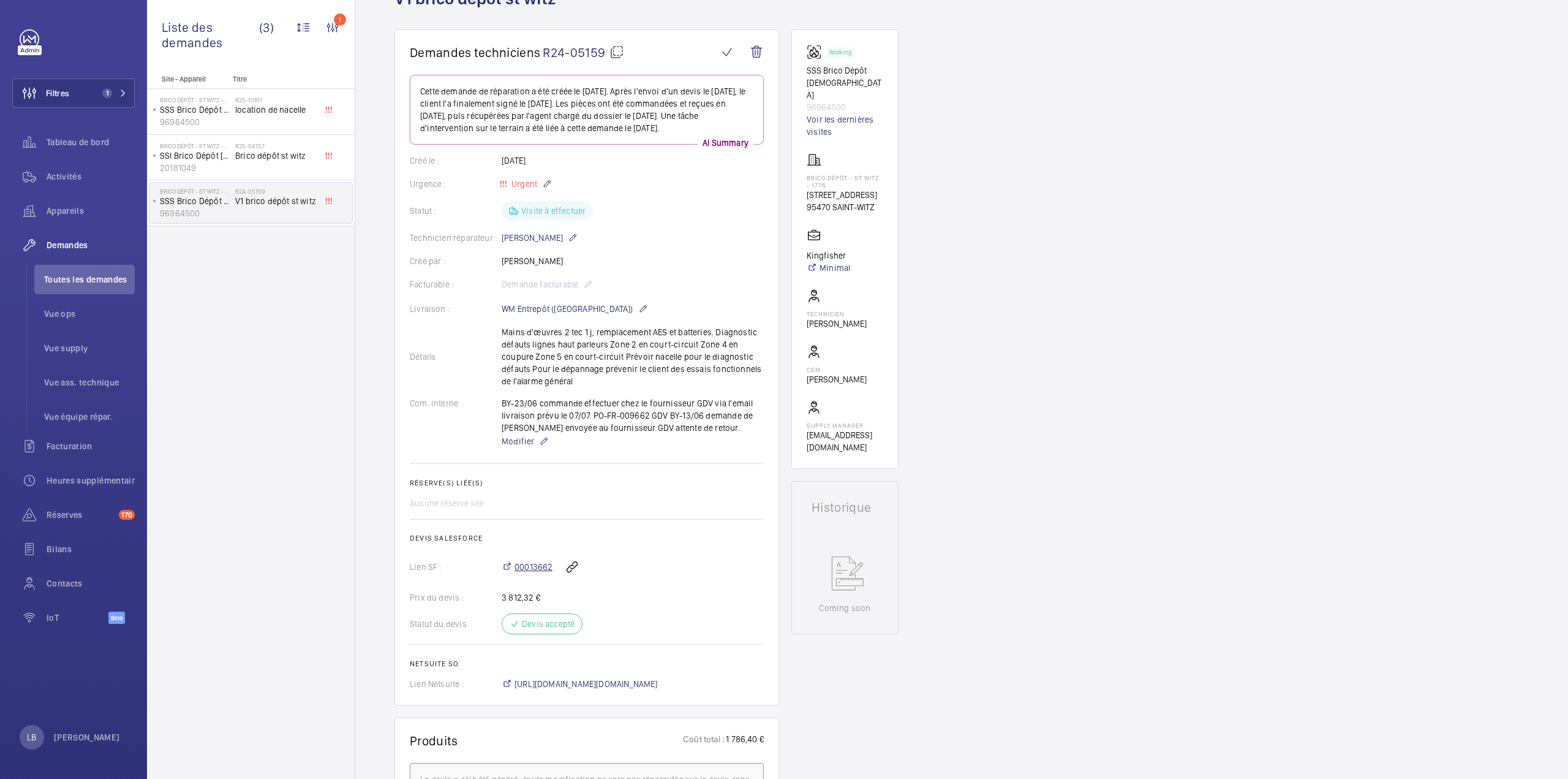
click at [527, 567] on span "00013662" at bounding box center [534, 567] width 38 height 12
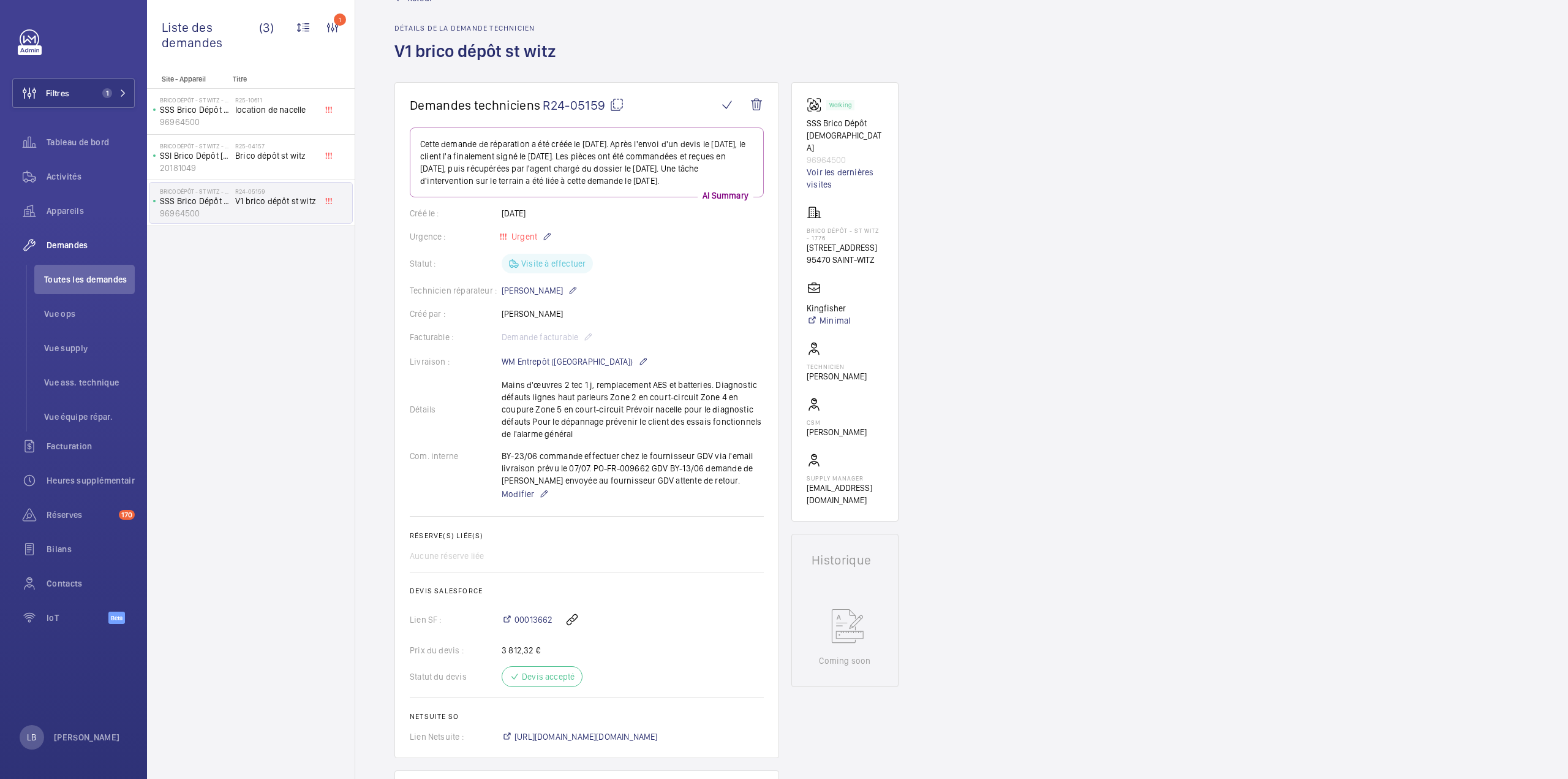
scroll to position [0, 0]
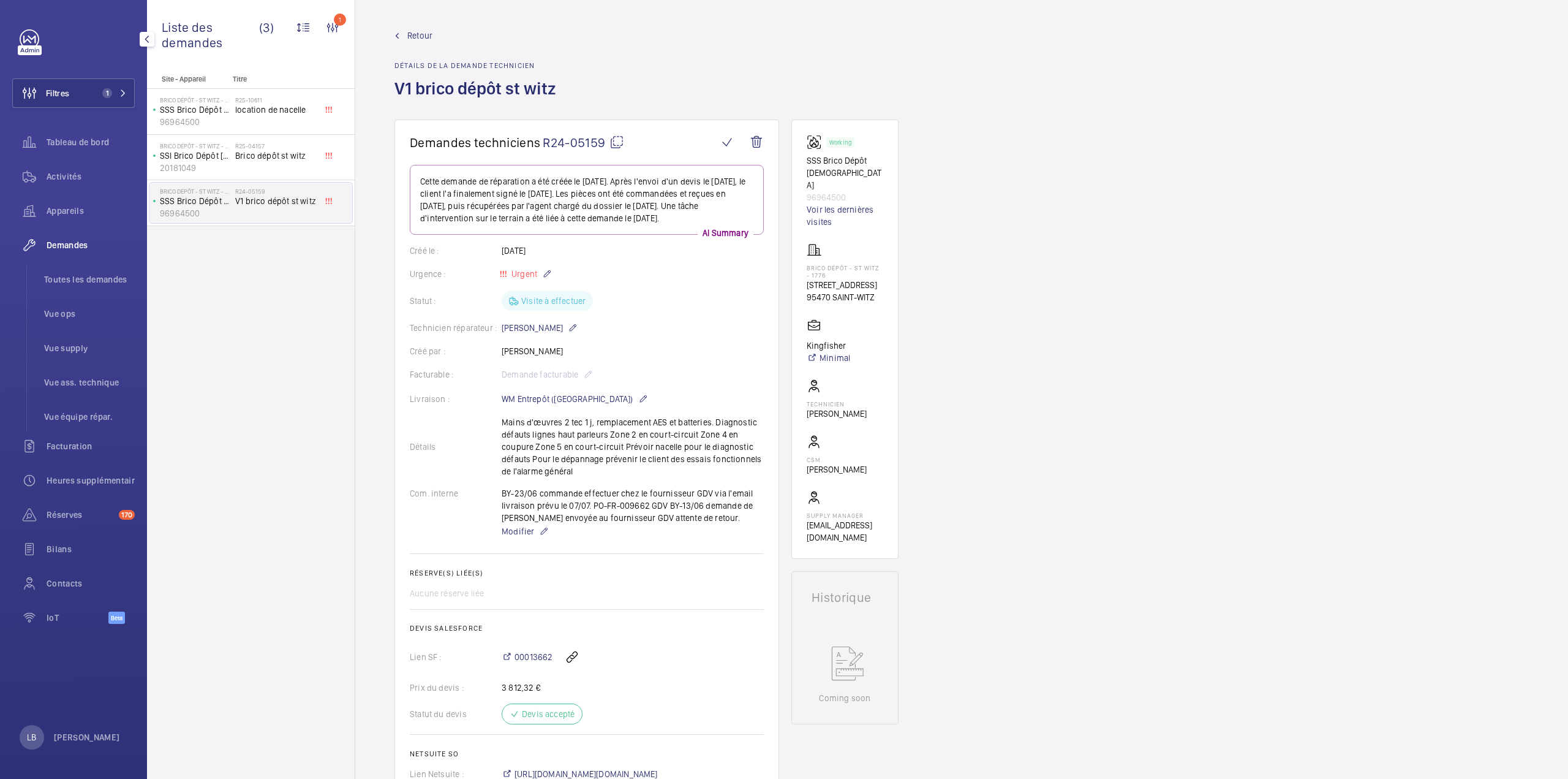
click at [103, 77] on div "Filtres 1 Tableau de bord Activités Appareils Demandes Toutes les demandes Vue …" at bounding box center [73, 333] width 122 height 608
click at [64, 85] on span "Filtres" at bounding box center [41, 92] width 56 height 29
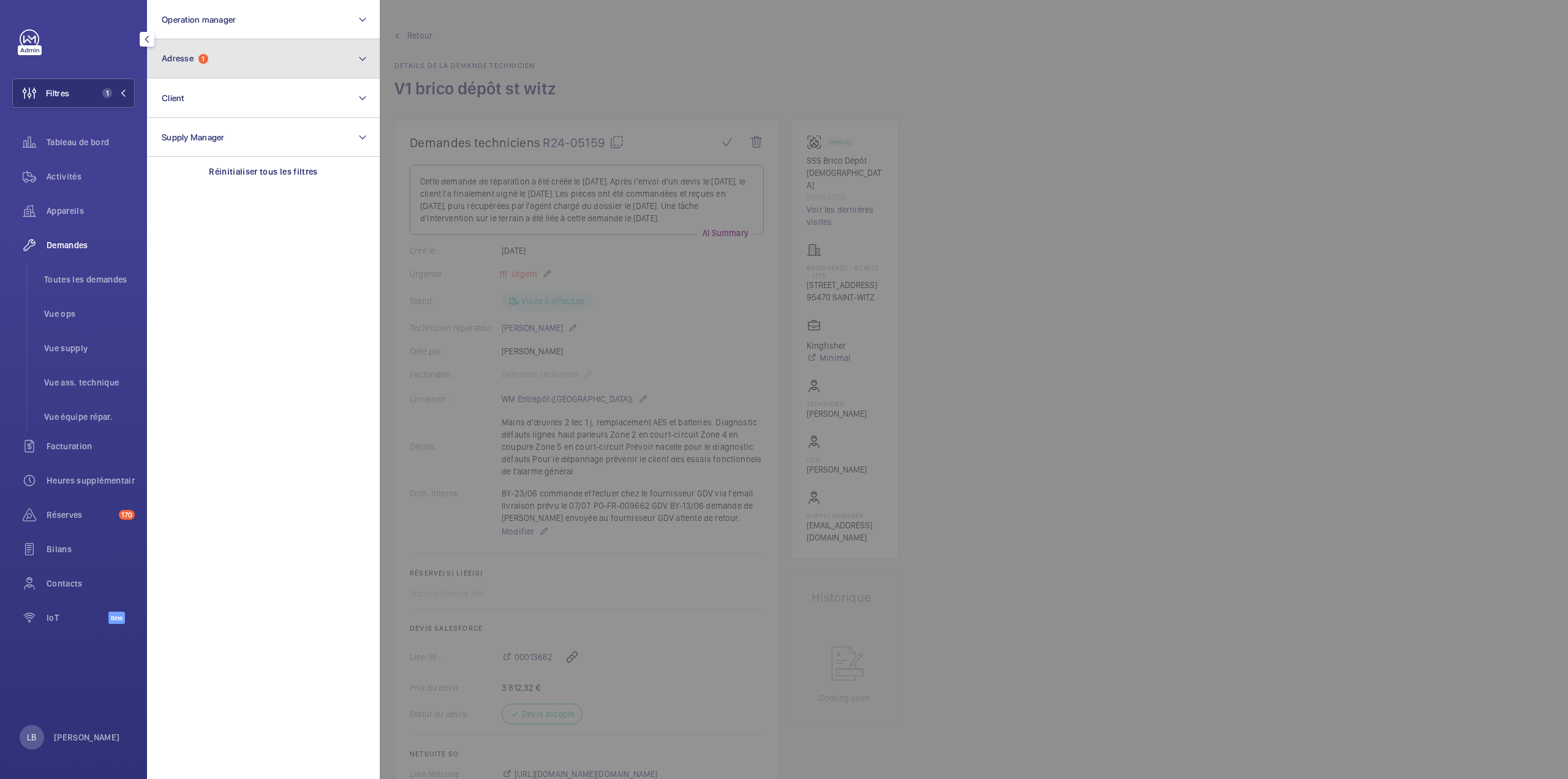
click at [240, 54] on button "Adresse 1" at bounding box center [263, 59] width 233 height 39
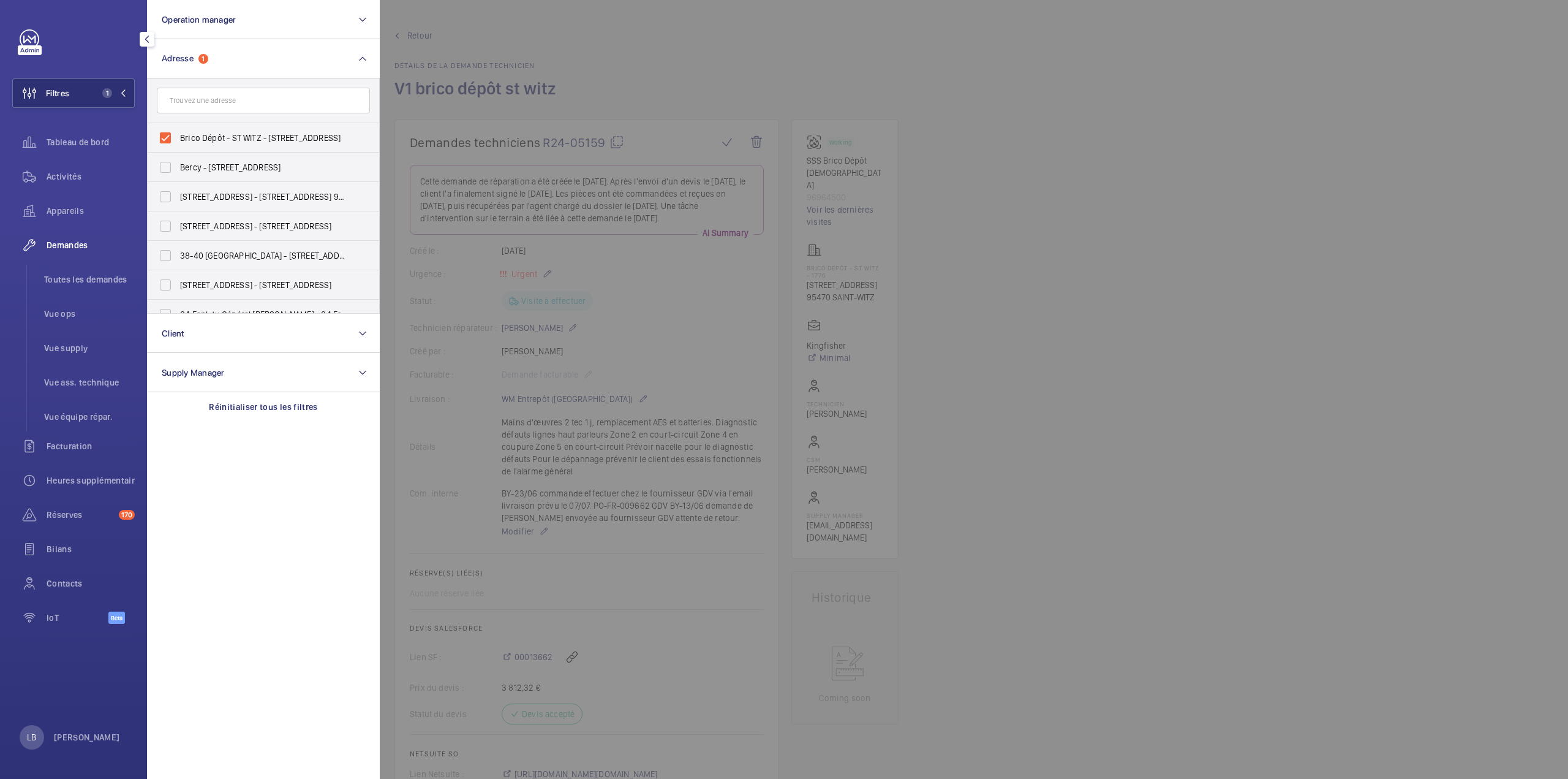
click at [768, 53] on div at bounding box center [1163, 389] width 1568 height 779
